Goal: Transaction & Acquisition: Purchase product/service

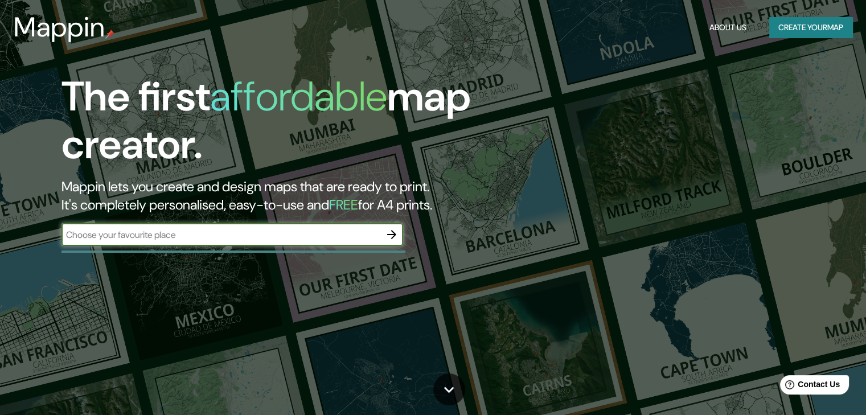
click at [804, 21] on button "Create your map" at bounding box center [810, 27] width 83 height 21
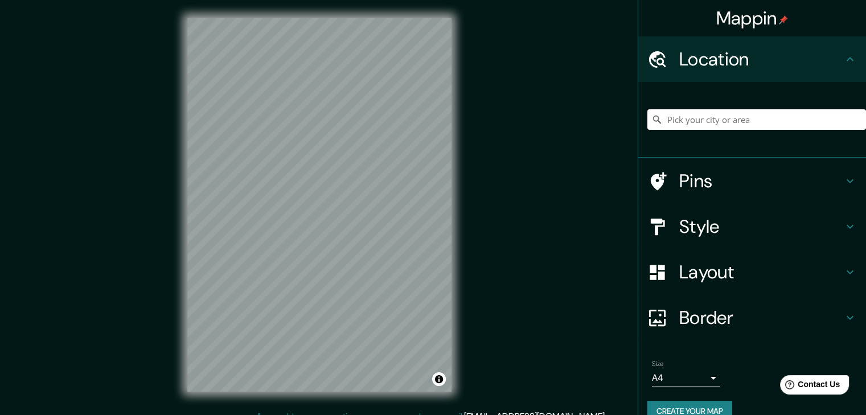
click at [760, 122] on input "Pick your city or area" at bounding box center [757, 119] width 219 height 21
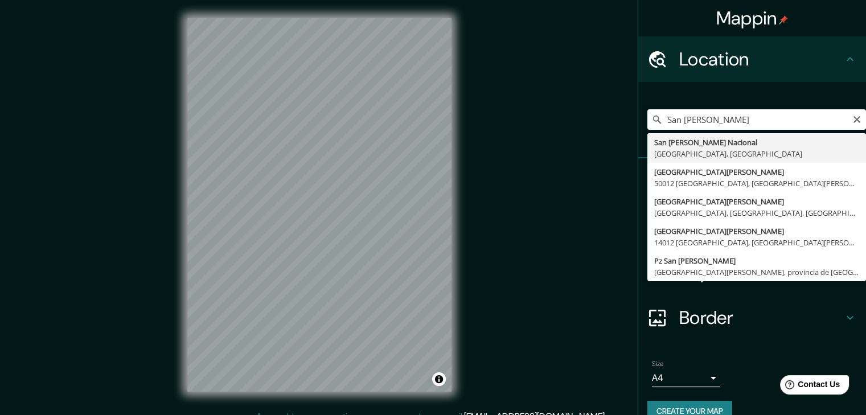
type input "[GEOGRAPHIC_DATA][PERSON_NAME], [GEOGRAPHIC_DATA], [GEOGRAPHIC_DATA]"
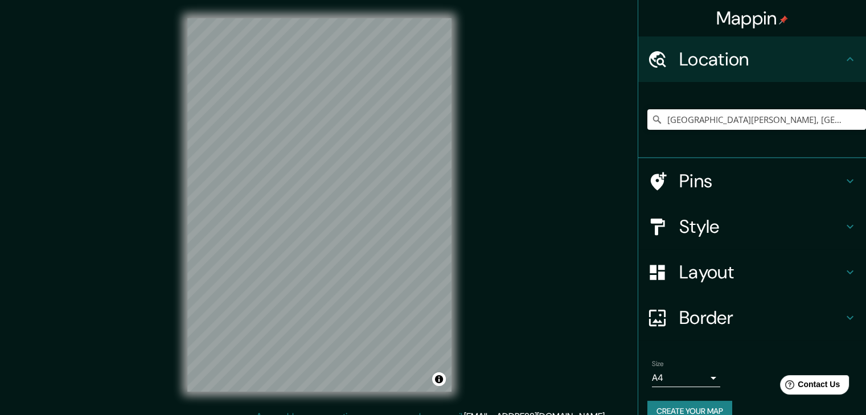
click at [776, 234] on h4 "Style" at bounding box center [761, 226] width 164 height 23
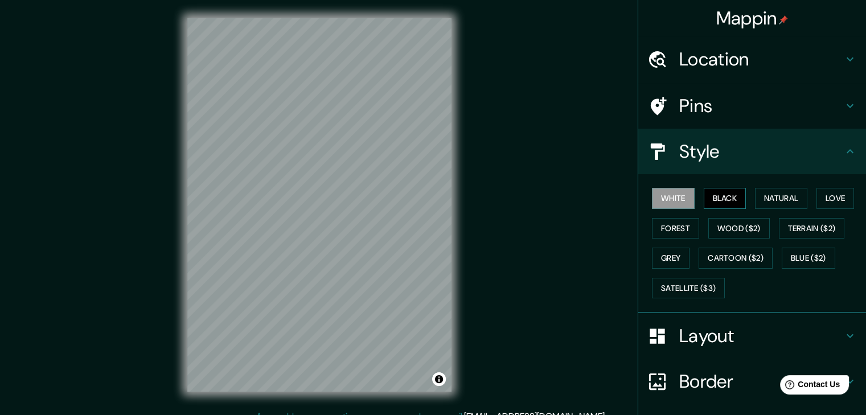
click at [726, 196] on button "Black" at bounding box center [725, 198] width 43 height 21
click at [674, 198] on button "White" at bounding box center [673, 198] width 43 height 21
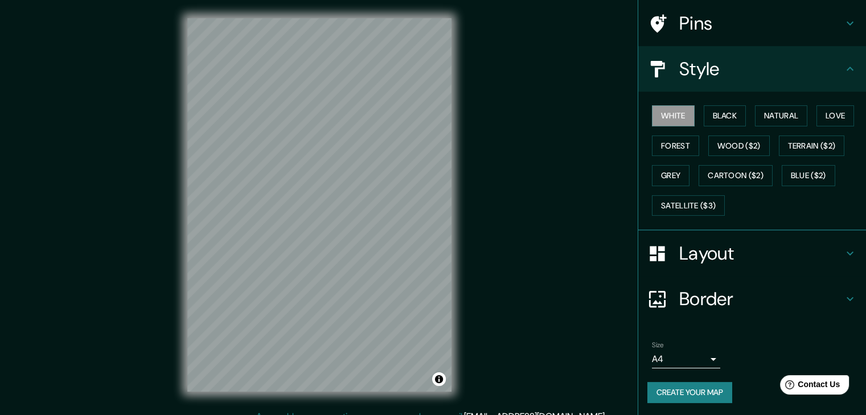
scroll to position [13, 0]
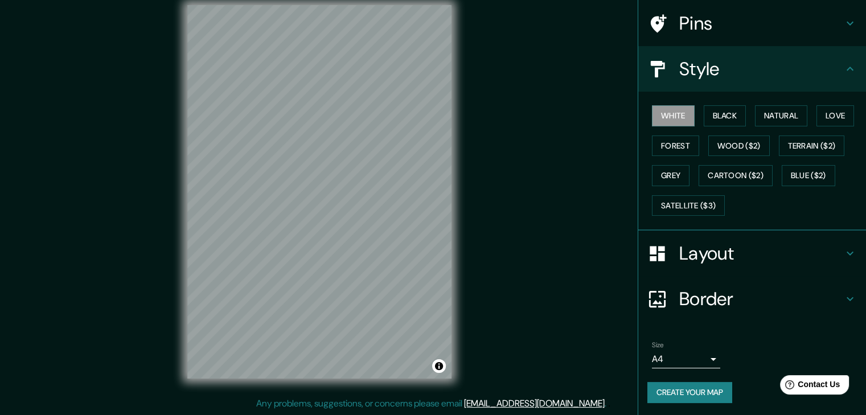
click at [696, 390] on button "Create your map" at bounding box center [690, 392] width 85 height 21
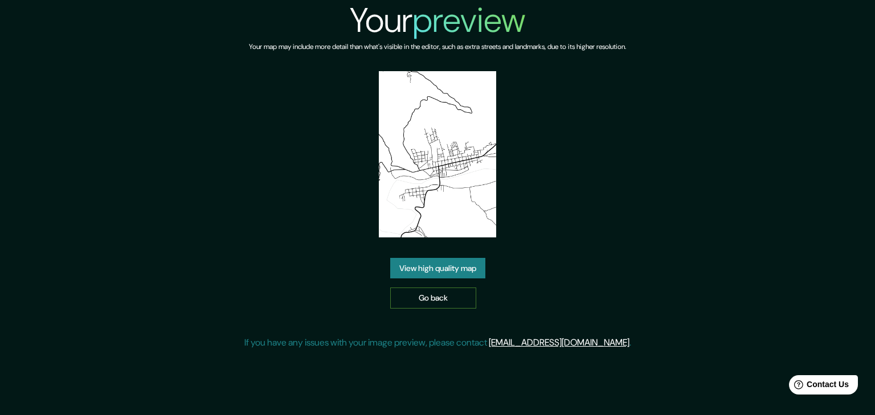
click at [436, 302] on link "Go back" at bounding box center [433, 298] width 86 height 21
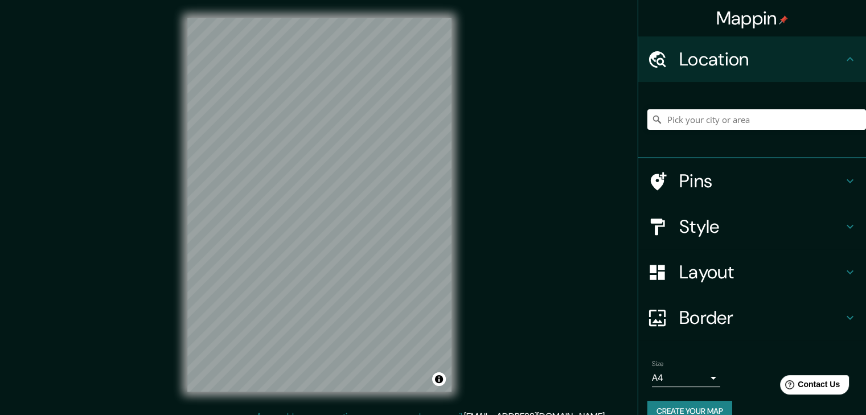
click at [574, 187] on div "Mappin Location Pins Style Layout Border Choose a border. Hint : you can make l…" at bounding box center [433, 214] width 866 height 428
click at [772, 114] on input "Pick your city or area" at bounding box center [757, 119] width 219 height 21
click at [731, 231] on h4 "Style" at bounding box center [761, 226] width 164 height 23
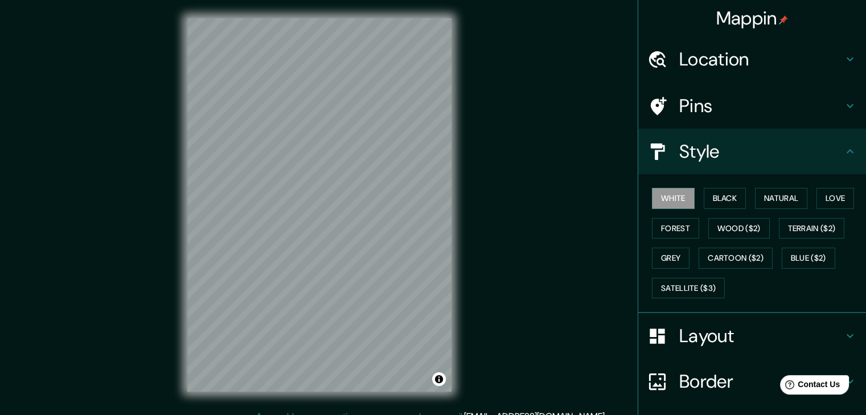
click at [795, 152] on h4 "Style" at bounding box center [761, 151] width 164 height 23
click at [508, 184] on div "Mappin Location Pins Style White Black Natural Love Forest Wood ($2) Terrain ($…" at bounding box center [433, 214] width 866 height 428
